Goal: Transaction & Acquisition: Obtain resource

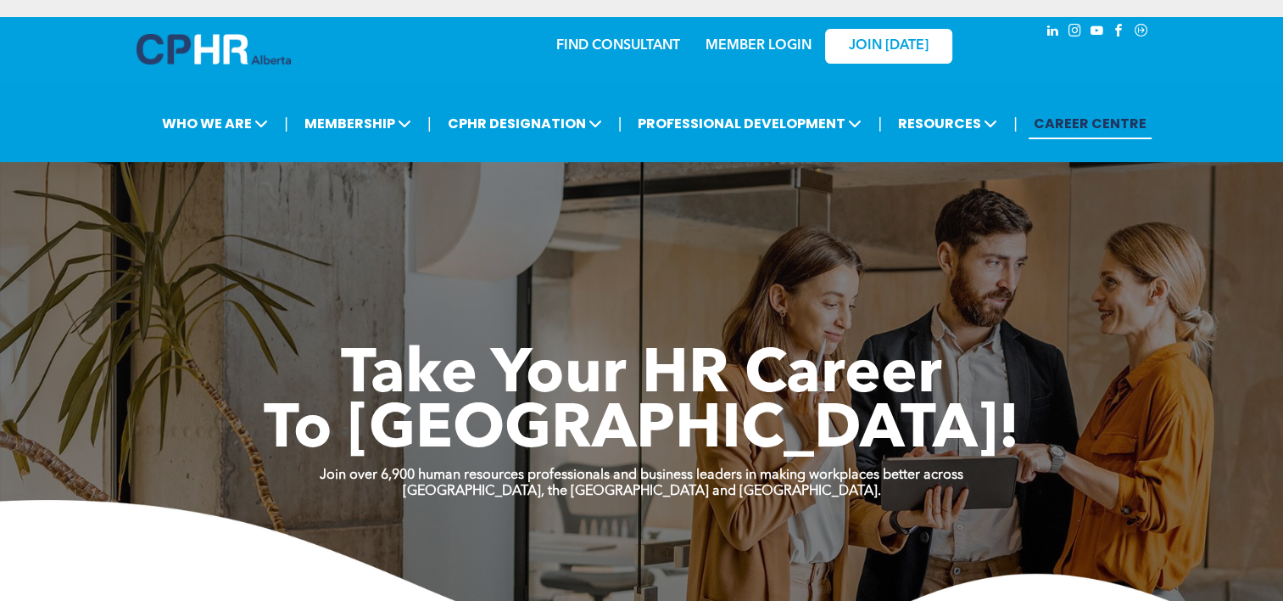
click at [756, 47] on link "MEMBER LOGIN" at bounding box center [759, 46] width 106 height 14
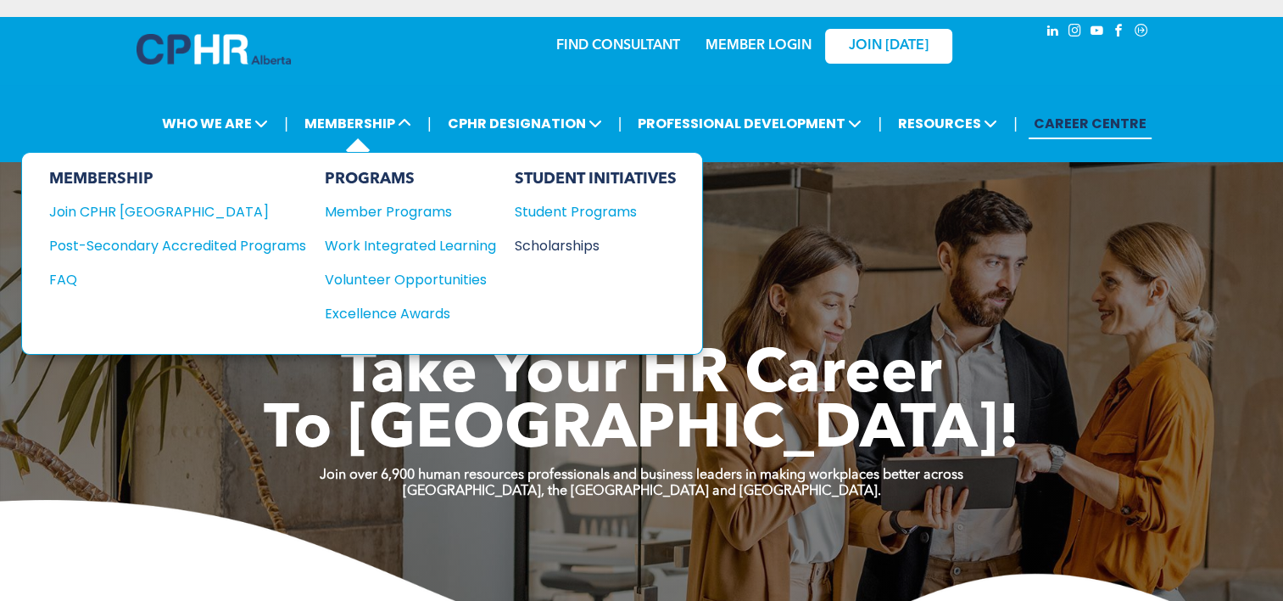
click at [558, 251] on div "Scholarships" at bounding box center [588, 245] width 146 height 21
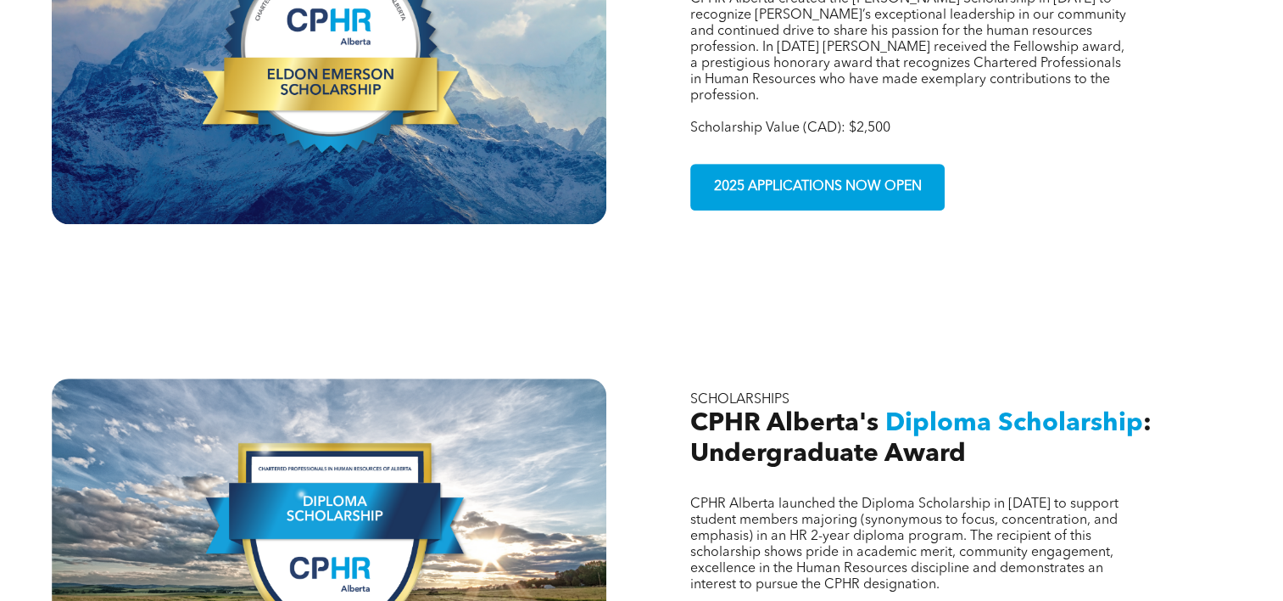
scroll to position [797, 0]
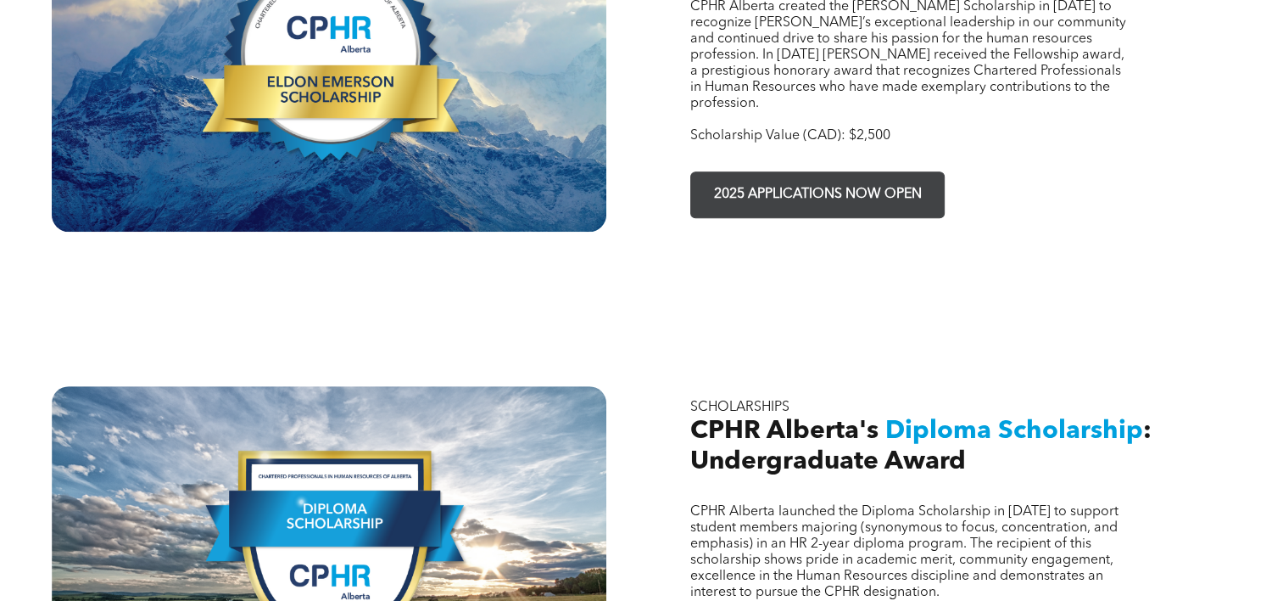
click at [813, 178] on span "2025 APPLICATIONS NOW OPEN" at bounding box center [818, 194] width 220 height 33
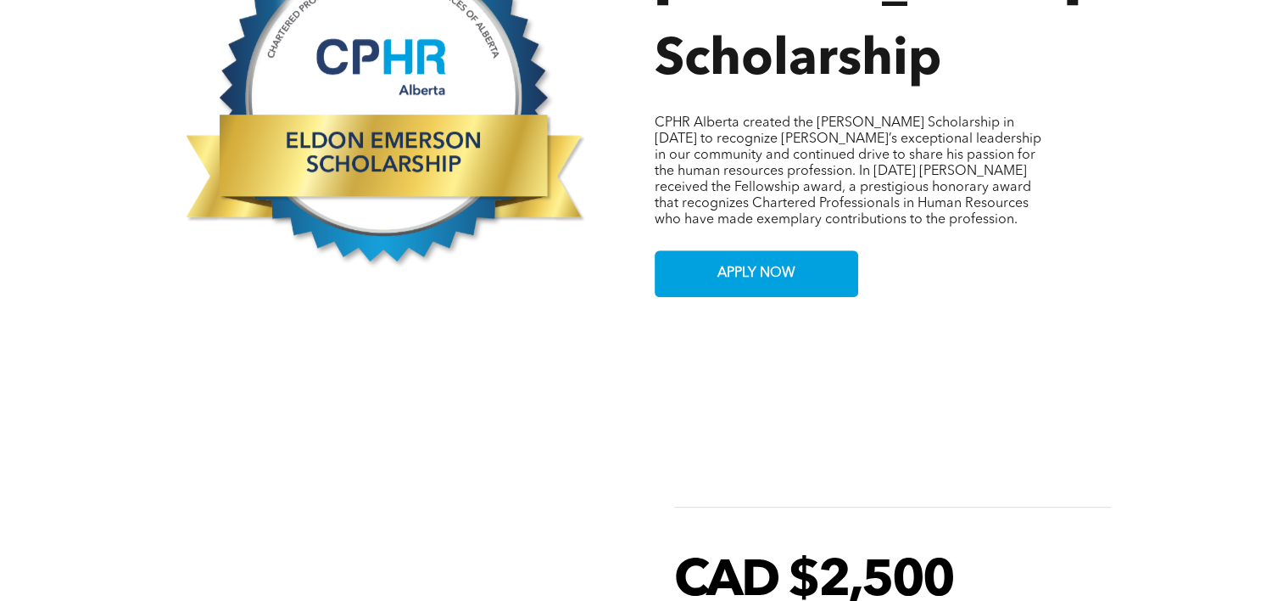
scroll to position [916, 0]
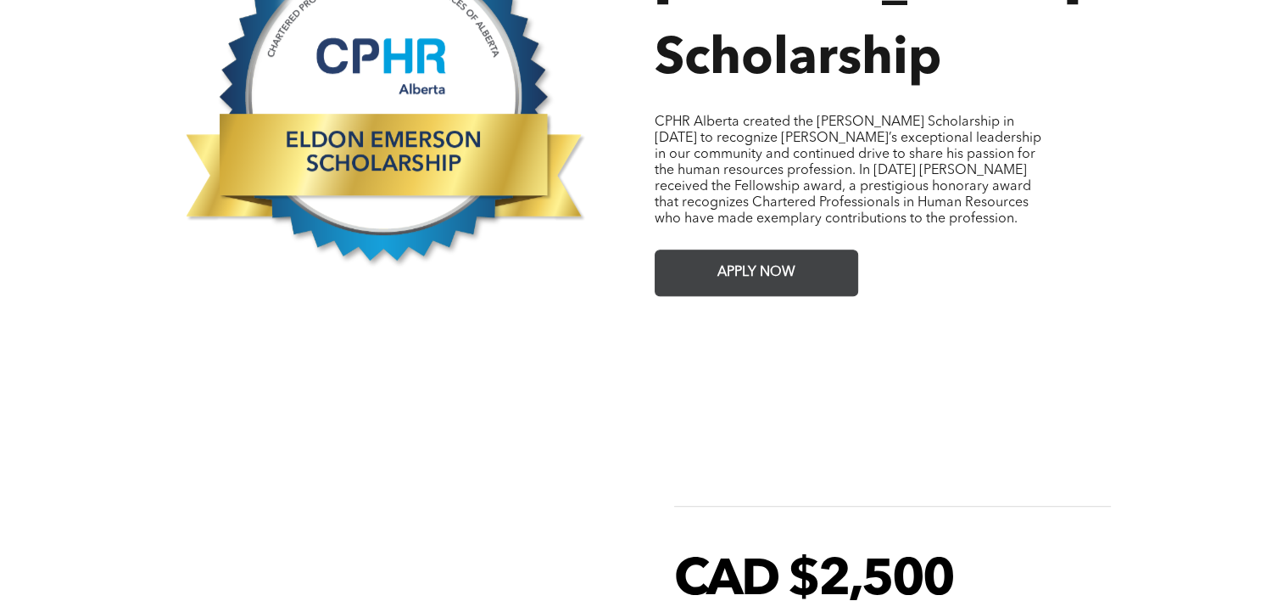
click at [824, 263] on link "APPLY NOW" at bounding box center [757, 272] width 204 height 47
